Goal: Entertainment & Leisure: Consume media (video, audio)

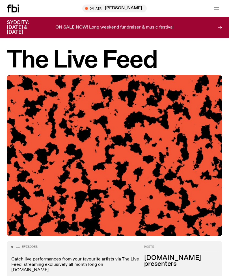
click at [113, 10] on span "Tune in live" at bounding box center [116, 8] width 55 height 4
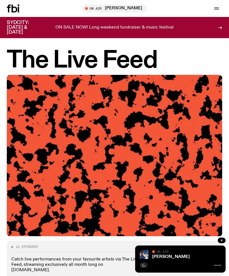
click at [113, 10] on span "Tune in live" at bounding box center [116, 8] width 55 height 4
click at [219, 264] on icon at bounding box center [217, 265] width 7 height 5
click at [149, 253] on img at bounding box center [144, 254] width 9 height 9
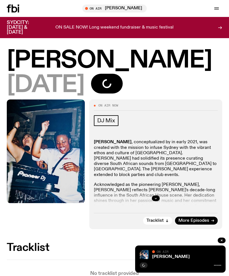
click at [216, 259] on div "[PERSON_NAME]" at bounding box center [186, 257] width 70 height 4
click at [218, 264] on icon at bounding box center [217, 265] width 7 height 5
click at [143, 256] on img at bounding box center [144, 254] width 9 height 9
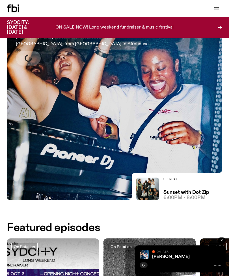
scroll to position [66, 0]
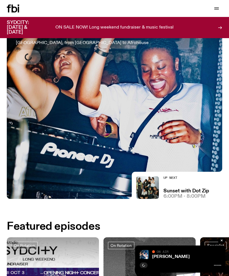
click at [189, 186] on div "Up Next Sunset with Dot Zip 6:00pm - 8:00pm" at bounding box center [187, 188] width 46 height 23
click at [147, 190] on img at bounding box center [147, 188] width 23 height 23
click at [166, 254] on span "On Air" at bounding box center [163, 252] width 12 height 4
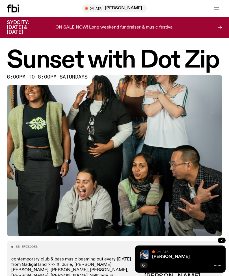
click at [152, 260] on link "[PERSON_NAME]" at bounding box center [171, 257] width 38 height 5
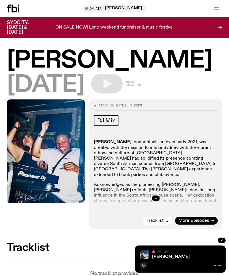
click at [217, 268] on icon at bounding box center [217, 265] width 7 height 5
click at [122, 8] on span "Tune in live" at bounding box center [116, 8] width 55 height 4
click at [118, 10] on span "Tune in live" at bounding box center [116, 8] width 55 height 4
click at [106, 7] on span "Tune in live" at bounding box center [116, 8] width 55 height 4
click at [124, 8] on span "Tune in live" at bounding box center [116, 8] width 55 height 4
